Goal: Task Accomplishment & Management: Use online tool/utility

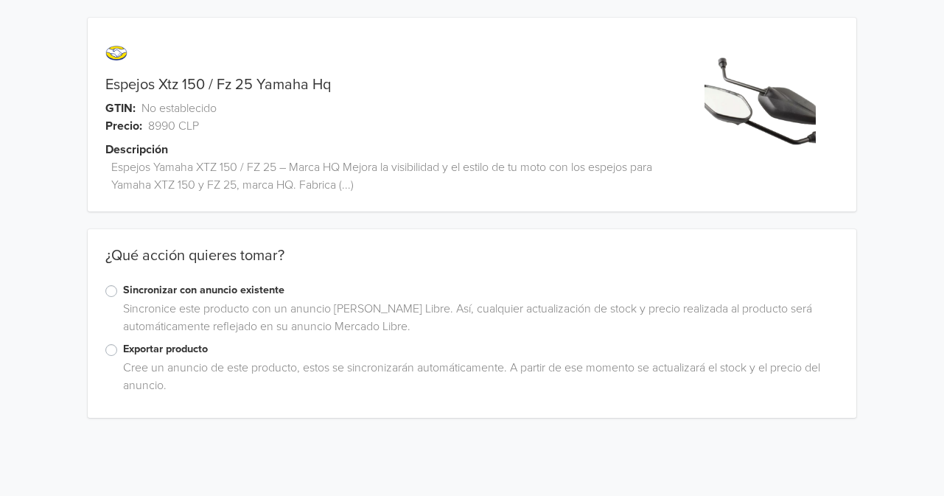
click at [123, 350] on label "Exportar producto" at bounding box center [480, 349] width 715 height 16
click at [0, 0] on input "Exportar producto" at bounding box center [0, 0] width 0 height 0
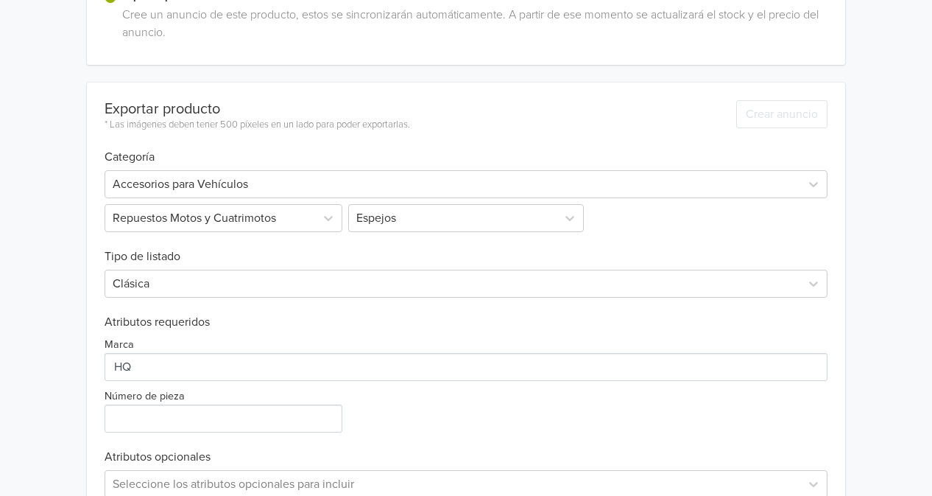
scroll to position [436, 0]
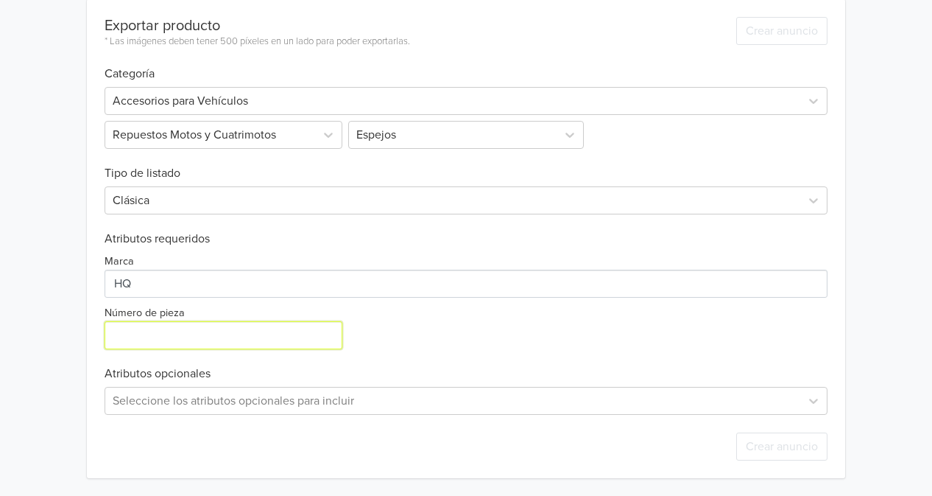
click at [191, 322] on input "Número de pieza" at bounding box center [224, 335] width 238 height 28
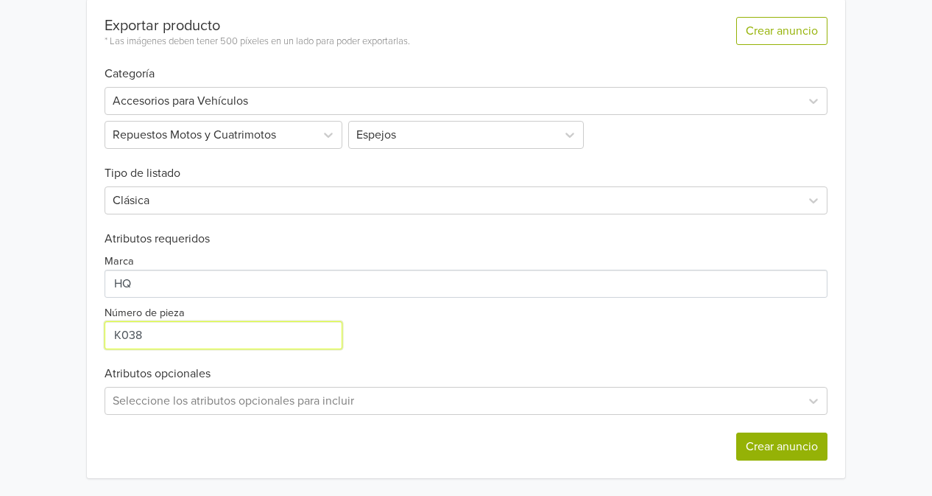
type input "K038"
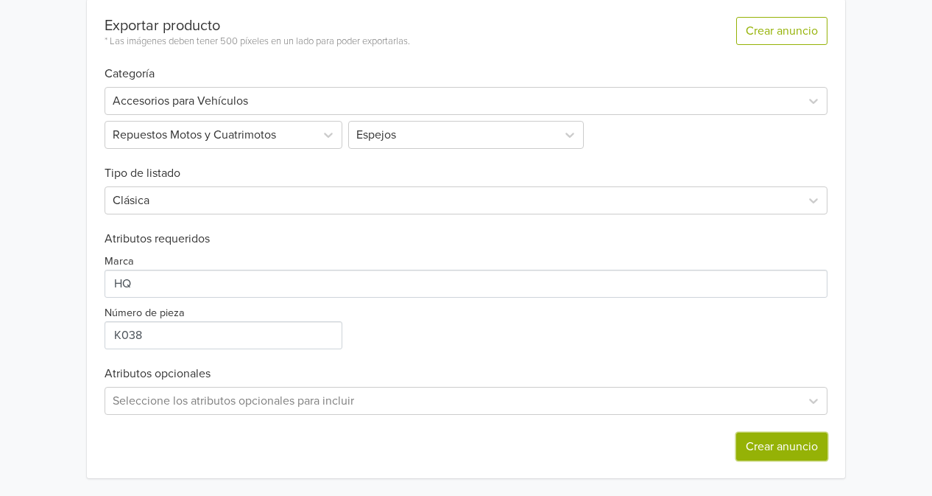
click at [759, 443] on button "Crear anuncio" at bounding box center [782, 446] width 91 height 28
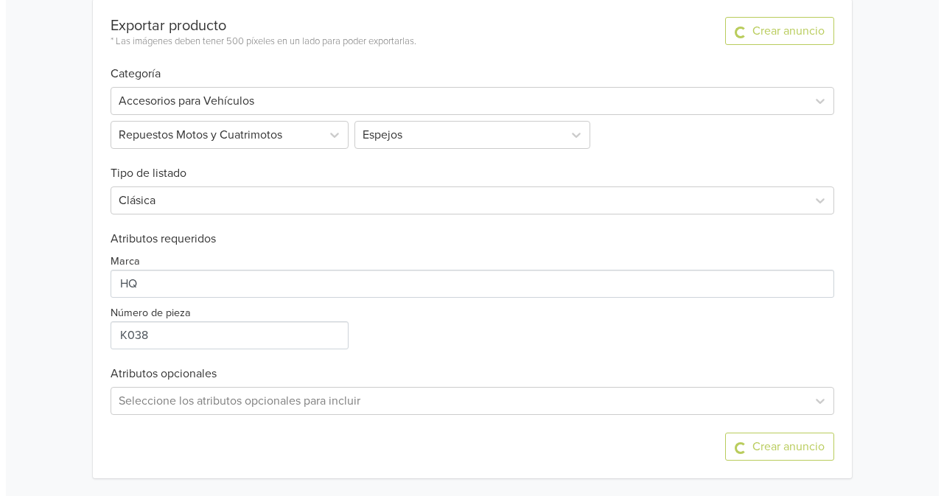
scroll to position [0, 0]
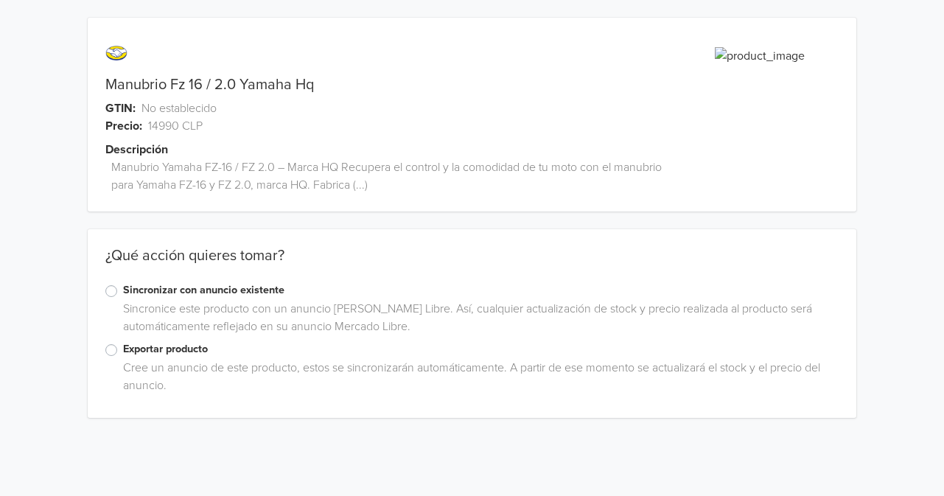
click at [123, 348] on label "Exportar producto" at bounding box center [480, 349] width 715 height 16
click at [0, 0] on input "Exportar producto" at bounding box center [0, 0] width 0 height 0
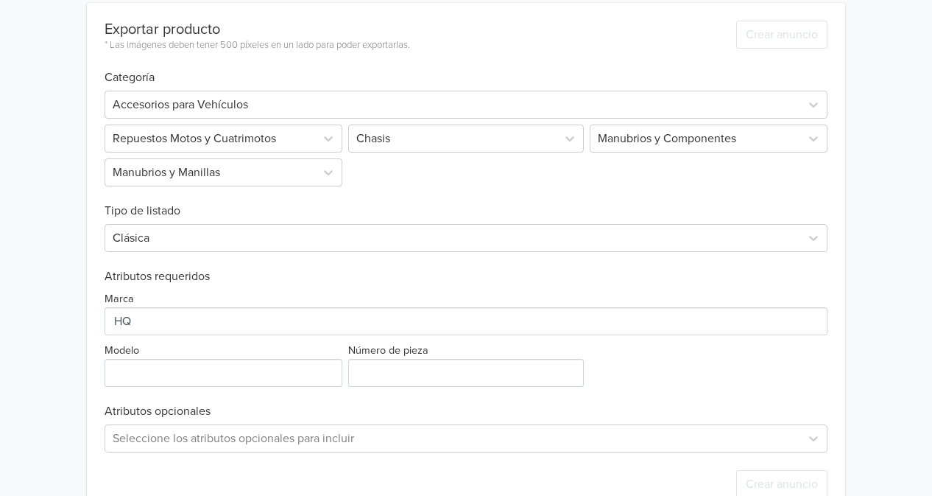
scroll to position [470, 0]
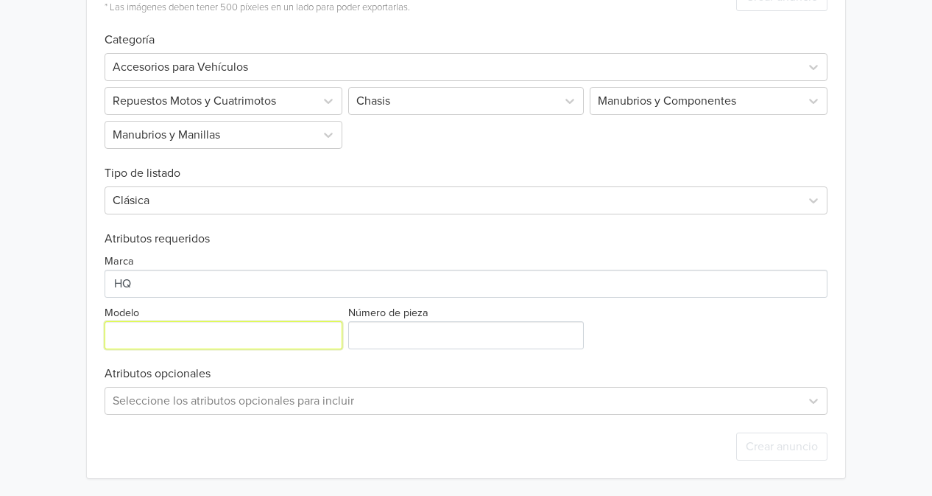
click at [242, 336] on input "Modelo" at bounding box center [224, 335] width 238 height 28
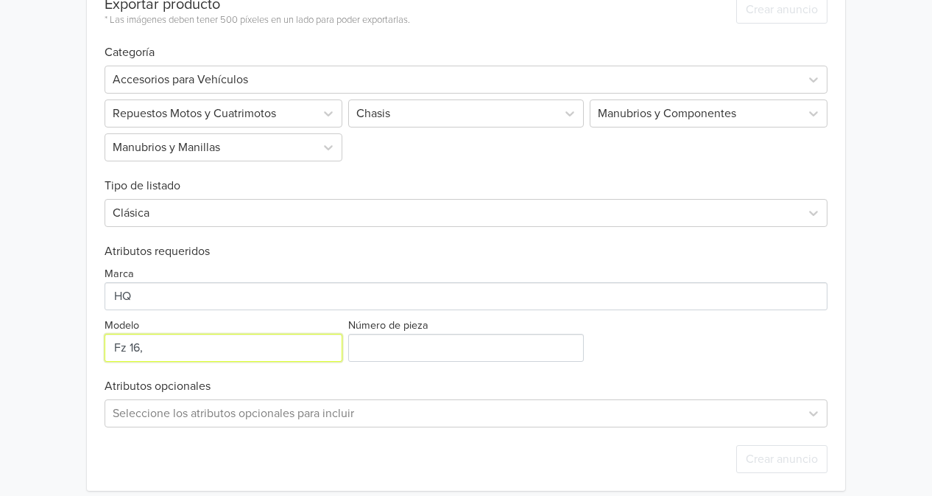
scroll to position [459, 0]
type input "Fz 16, Fz 2.0"
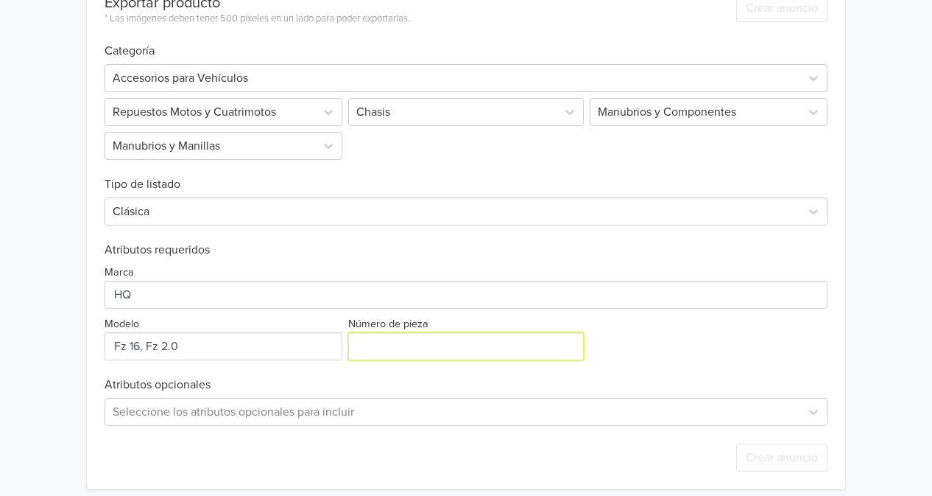
click at [511, 339] on input "Número de pieza" at bounding box center [465, 346] width 235 height 28
paste input "Gf002"
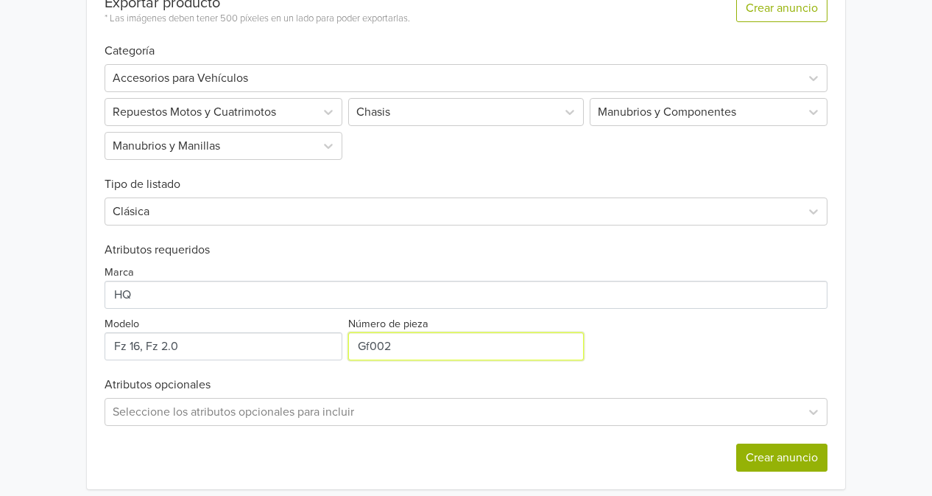
type input "Gf002"
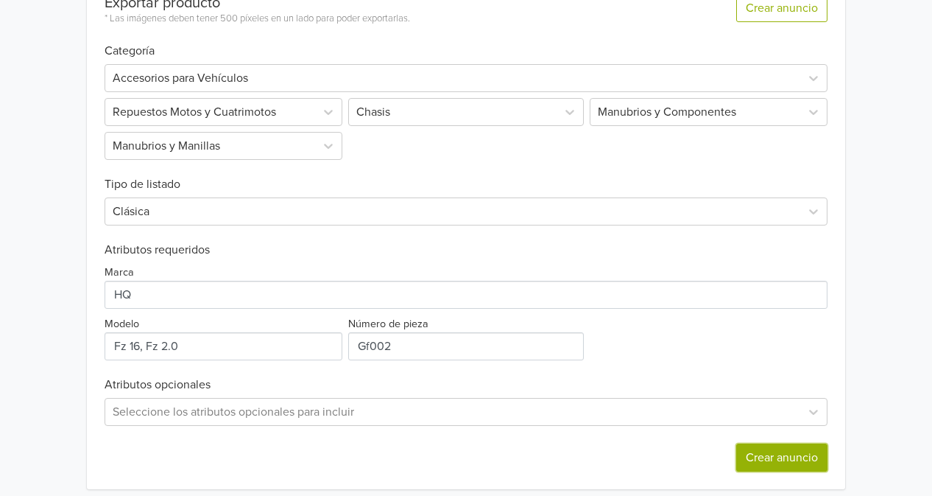
click at [778, 454] on button "Crear anuncio" at bounding box center [782, 457] width 91 height 28
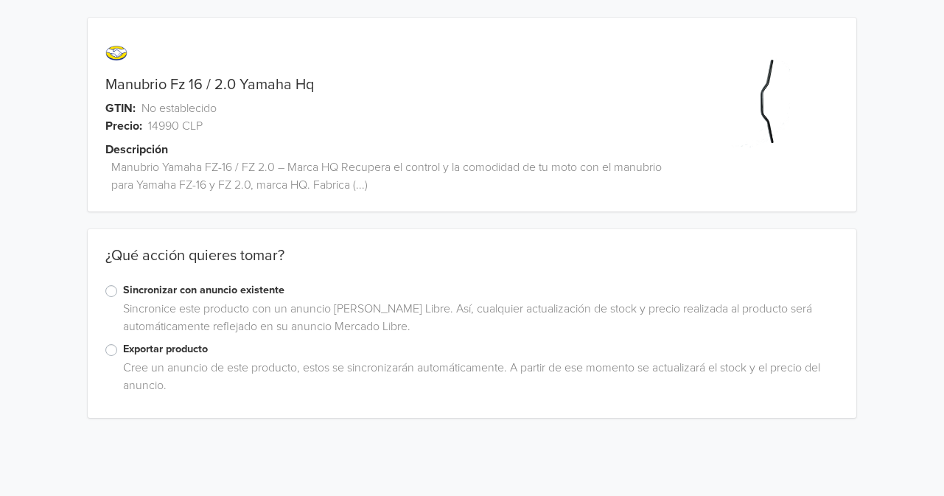
click at [123, 348] on label "Exportar producto" at bounding box center [480, 349] width 715 height 16
click at [0, 0] on input "Exportar producto" at bounding box center [0, 0] width 0 height 0
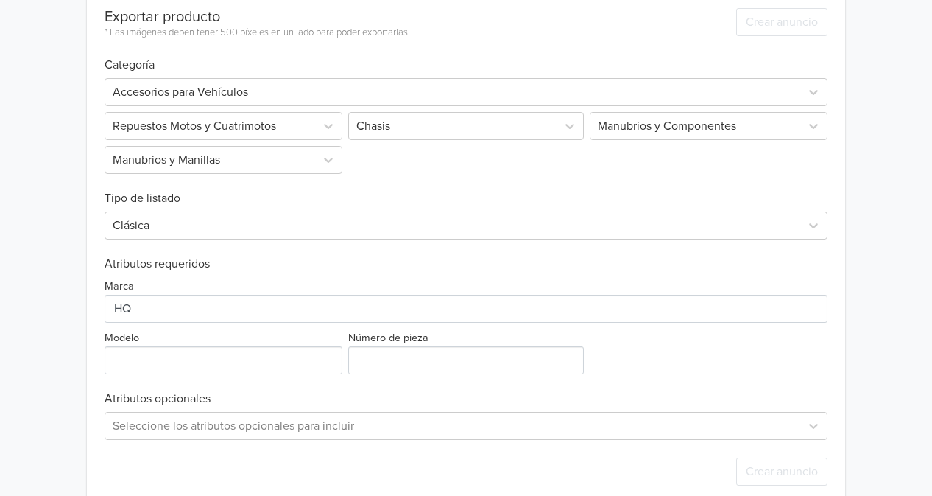
scroll to position [470, 0]
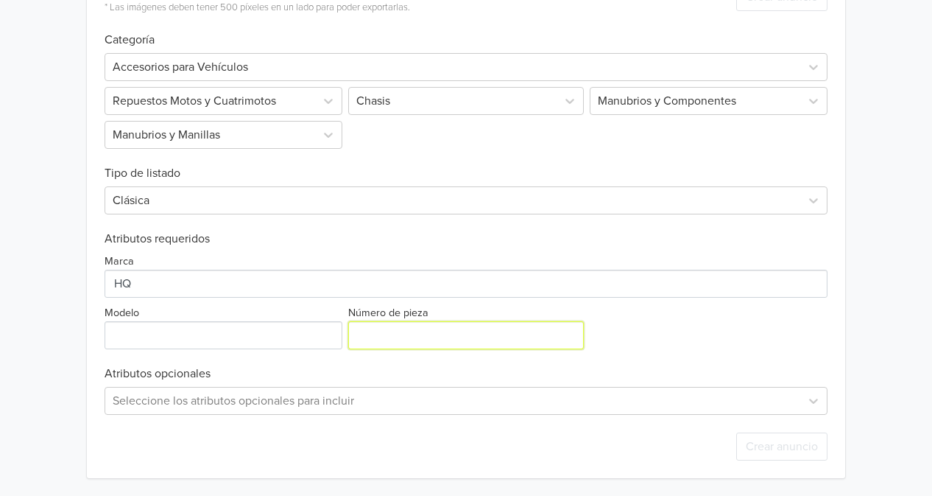
click at [393, 339] on input "Número de pieza" at bounding box center [465, 335] width 235 height 28
click at [404, 334] on input "Número de pieza" at bounding box center [465, 335] width 235 height 28
paste input "Gf002"
type input "Gf002"
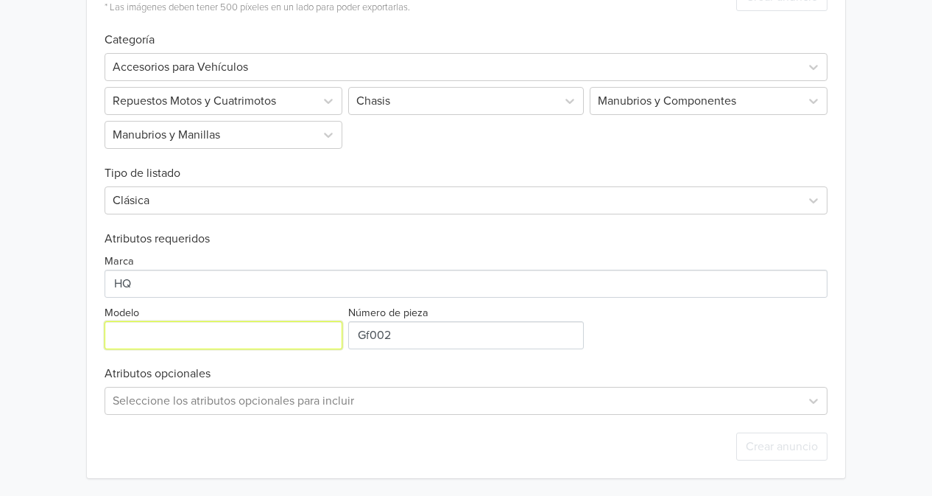
click at [221, 326] on input "Modelo" at bounding box center [224, 335] width 238 height 28
type input "Fz 16, Fz 2.0"
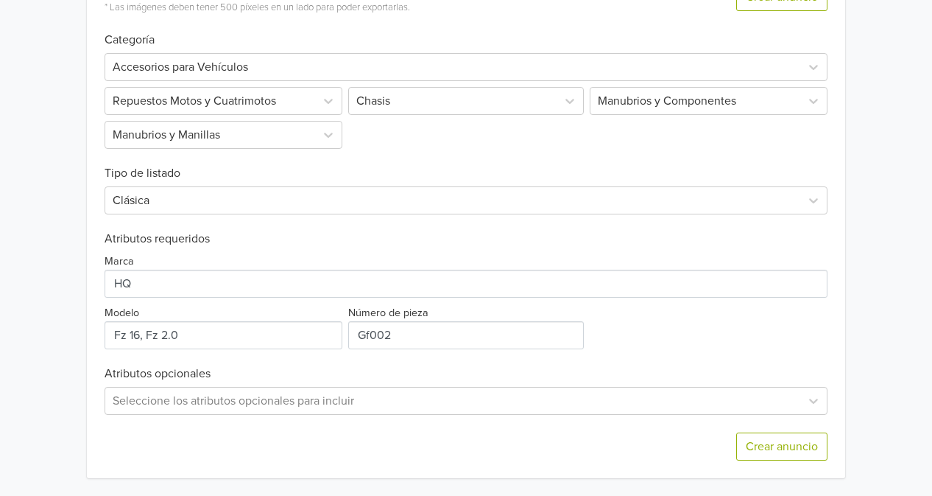
click at [642, 345] on div "Marca Modelo Número de pieza" at bounding box center [466, 297] width 723 height 103
click at [787, 451] on button "Crear anuncio" at bounding box center [782, 446] width 91 height 28
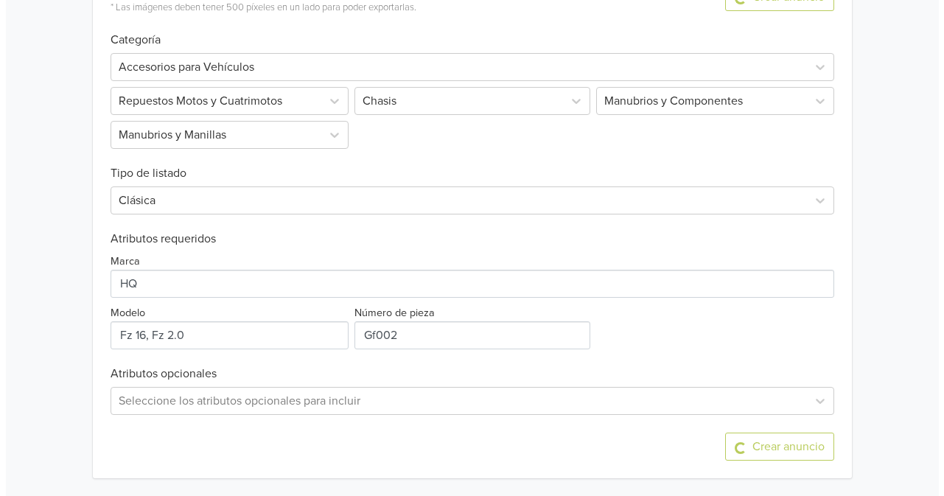
scroll to position [0, 0]
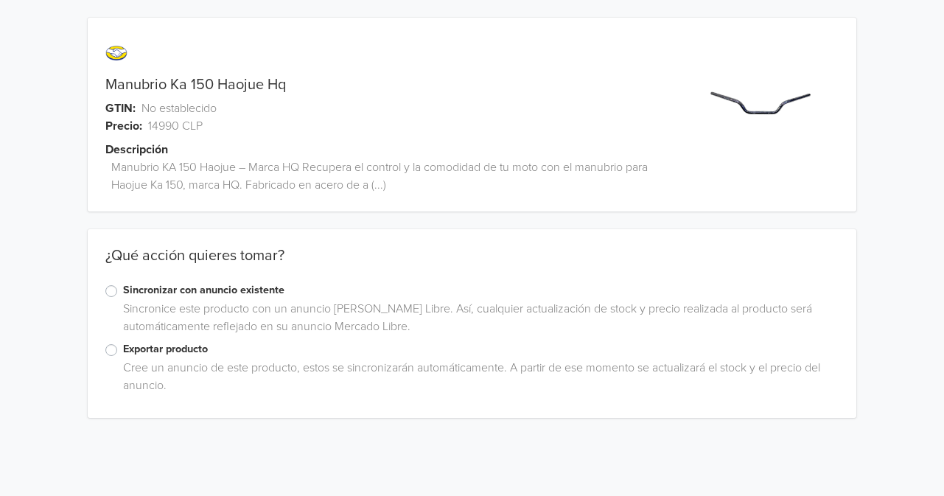
click at [123, 353] on label "Exportar producto" at bounding box center [480, 349] width 715 height 16
click at [0, 0] on input "Exportar producto" at bounding box center [0, 0] width 0 height 0
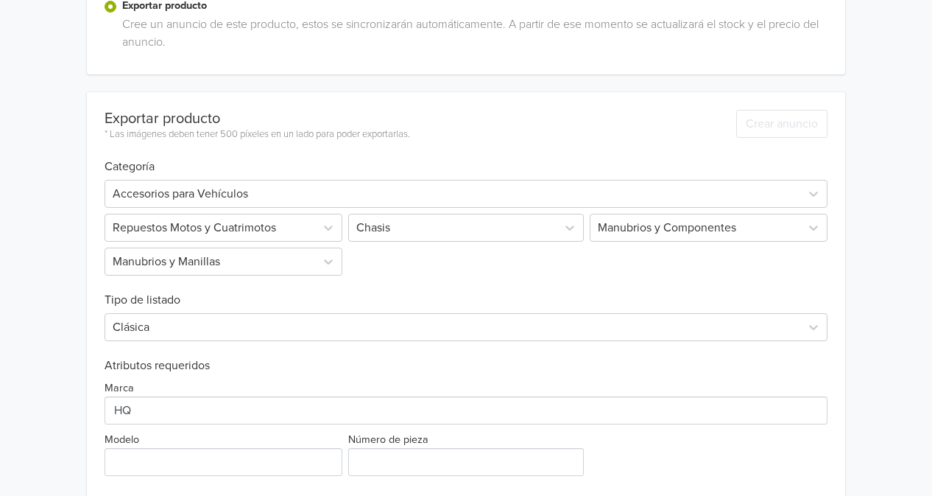
scroll to position [470, 0]
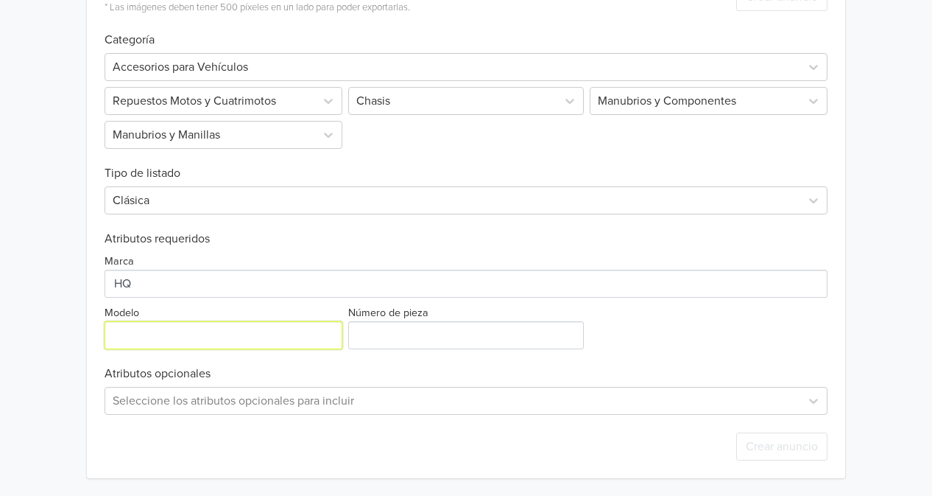
click at [180, 339] on input "Modelo" at bounding box center [224, 335] width 238 height 28
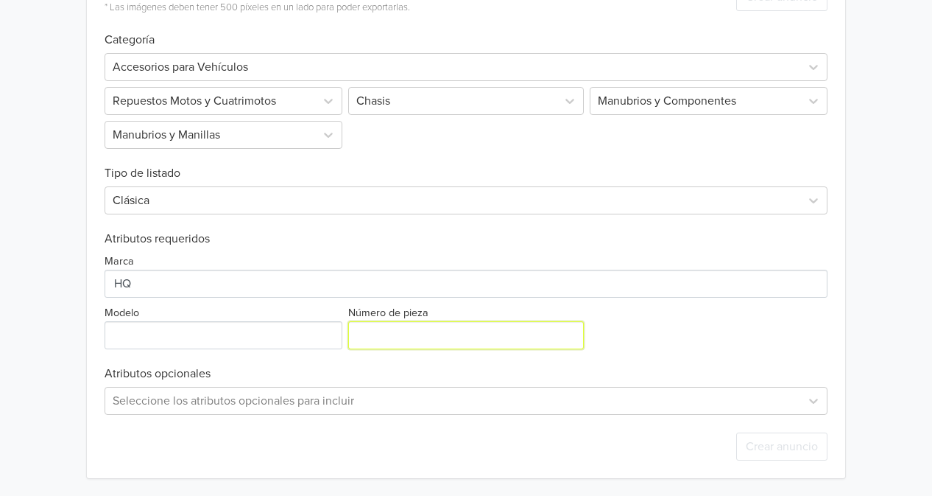
click at [442, 337] on input "Número de pieza" at bounding box center [465, 335] width 235 height 28
paste input "Gf035"
type input "Gf035"
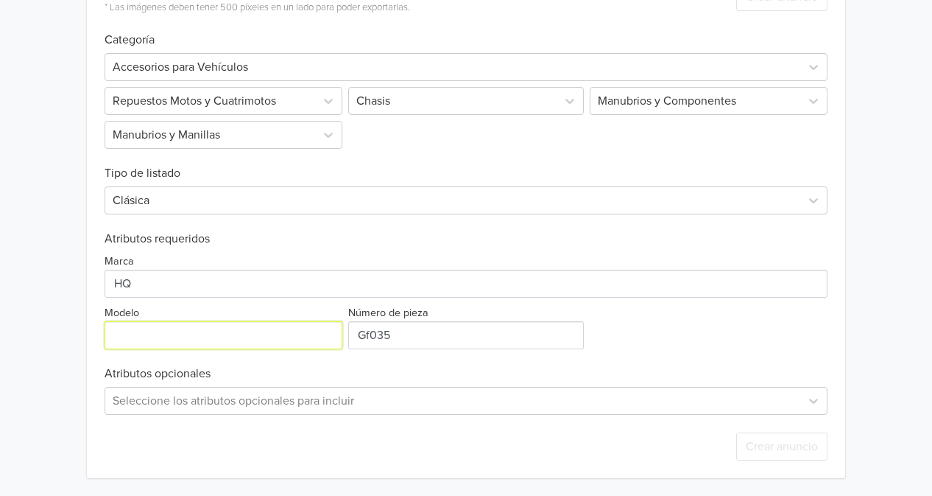
click at [259, 329] on input "Modelo" at bounding box center [224, 335] width 238 height 28
type input "Ka 150"
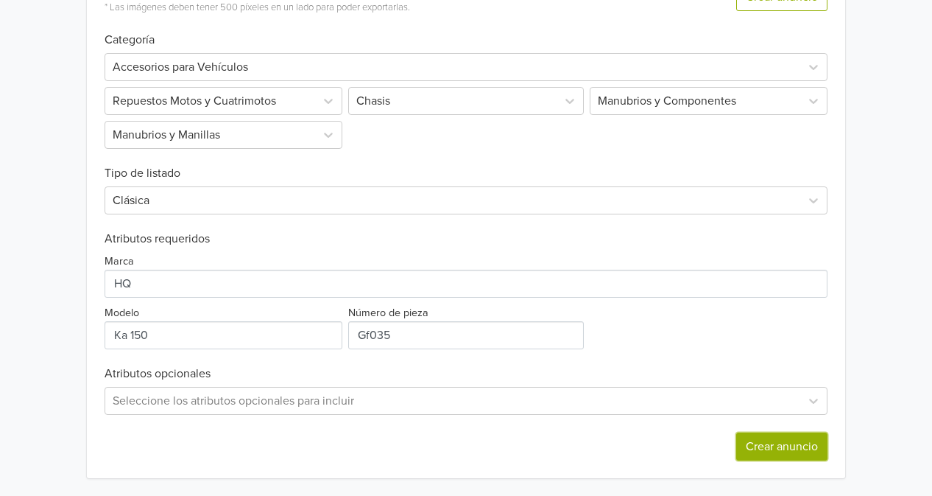
click at [784, 446] on button "Crear anuncio" at bounding box center [782, 446] width 91 height 28
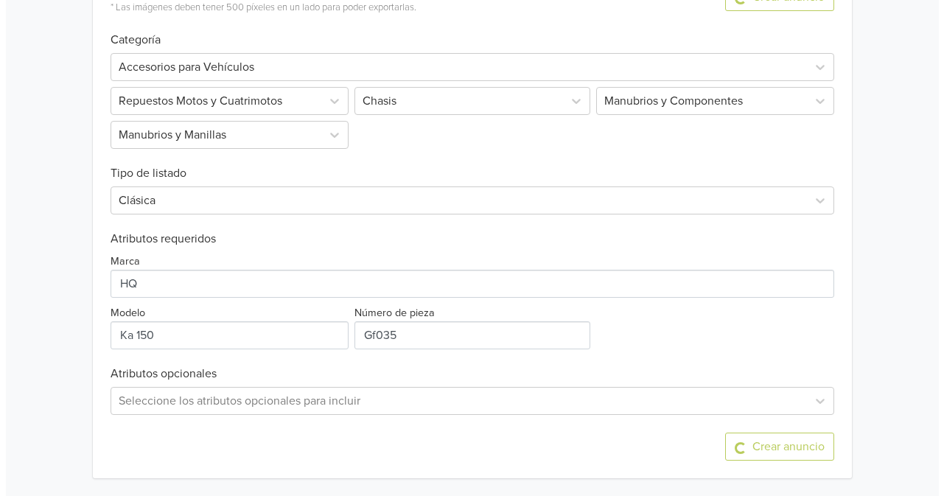
scroll to position [0, 0]
